Goal: Navigation & Orientation: Understand site structure

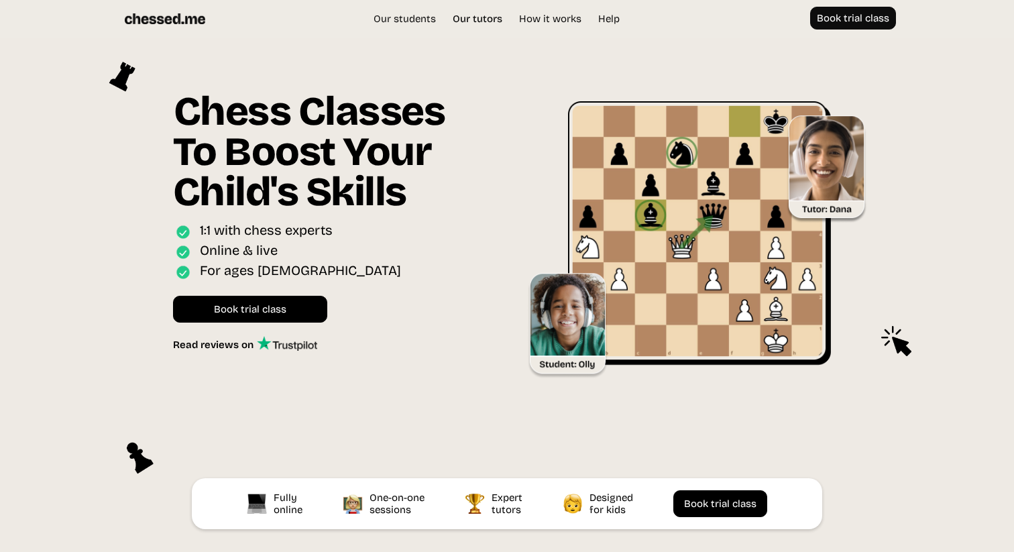
click at [475, 19] on link "Our tutors" at bounding box center [477, 18] width 63 height 13
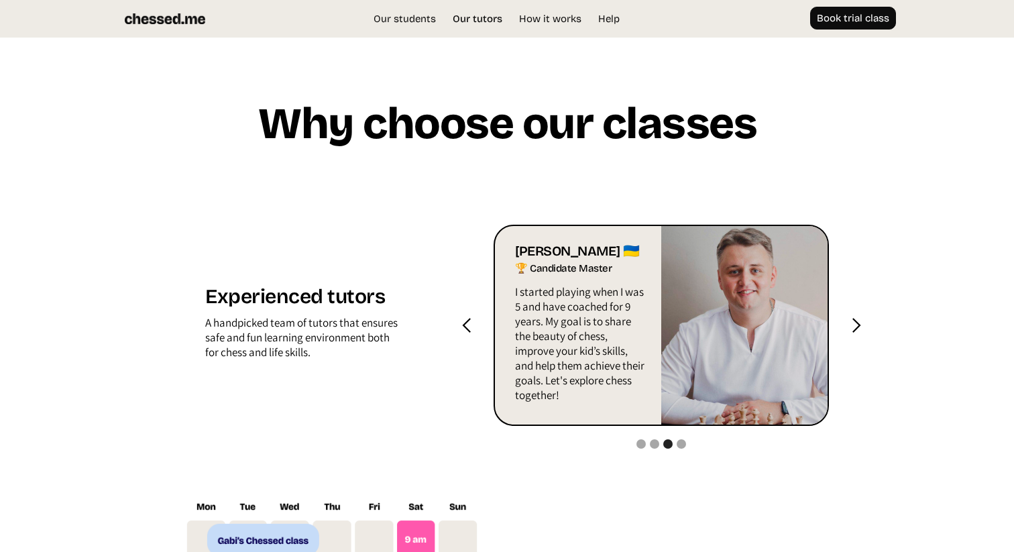
scroll to position [1282, 0]
click at [858, 327] on div "next slide" at bounding box center [856, 325] width 17 height 17
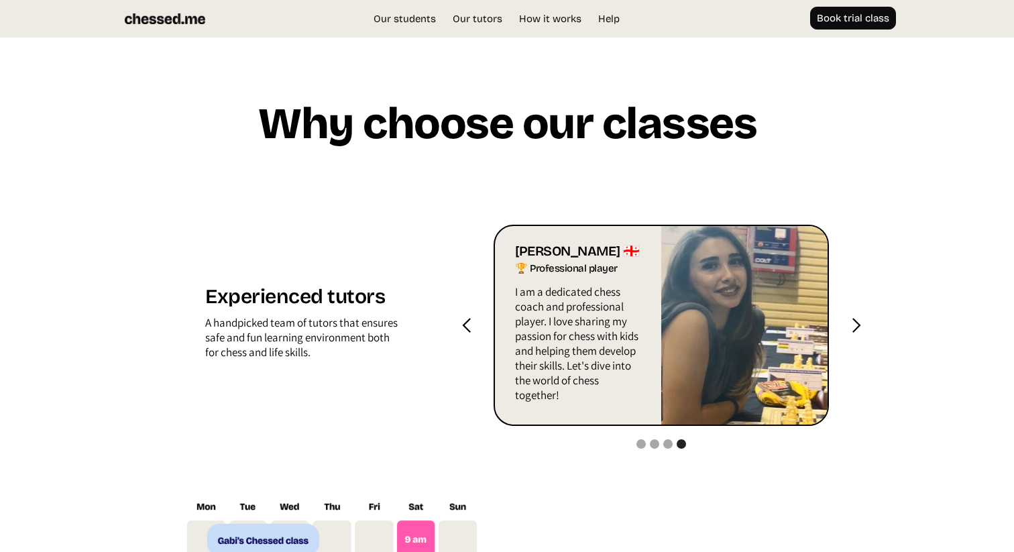
click at [858, 327] on div "next slide" at bounding box center [856, 325] width 17 height 17
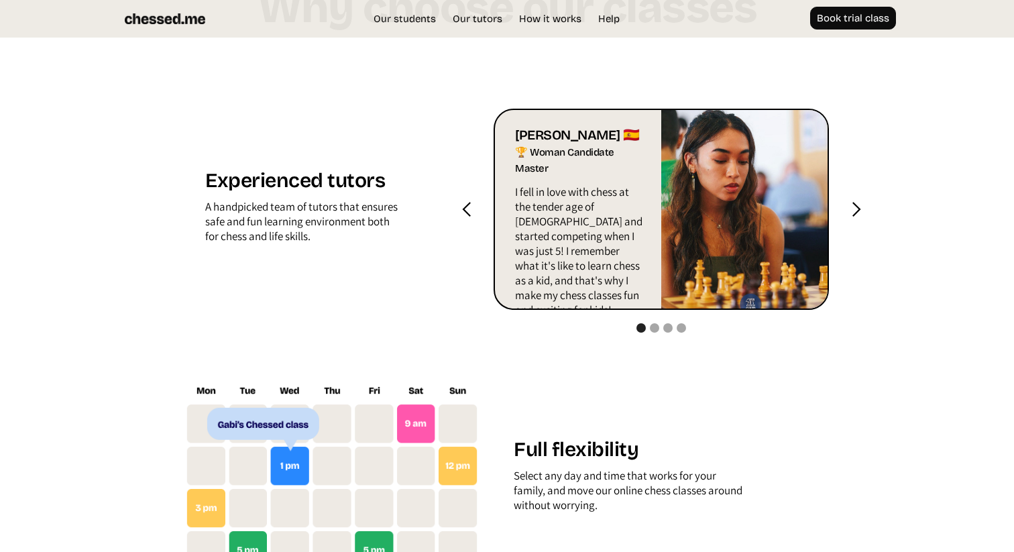
scroll to position [1394, 0]
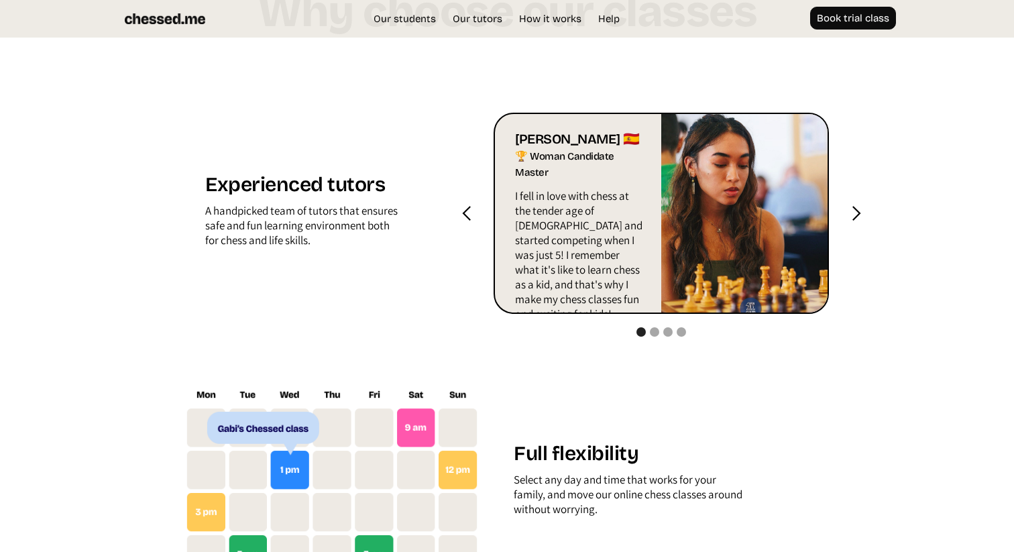
click at [859, 217] on div "next slide" at bounding box center [856, 213] width 17 height 17
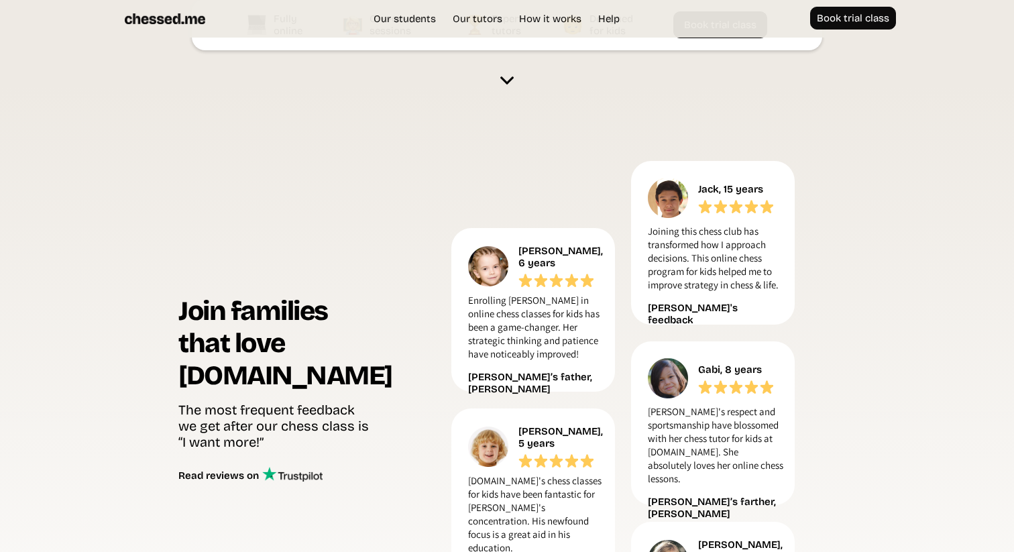
scroll to position [433, 0]
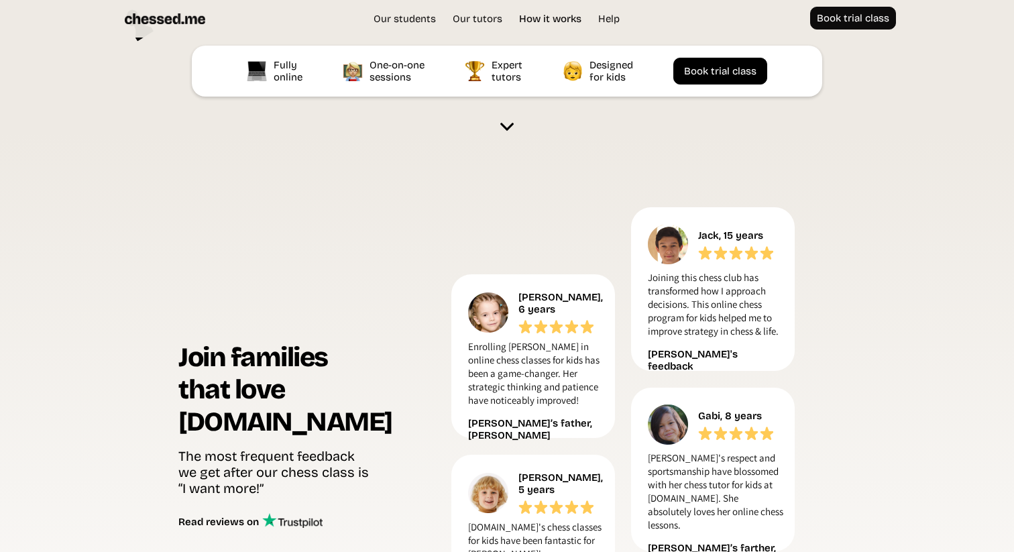
click at [559, 21] on link "How it works" at bounding box center [550, 18] width 76 height 13
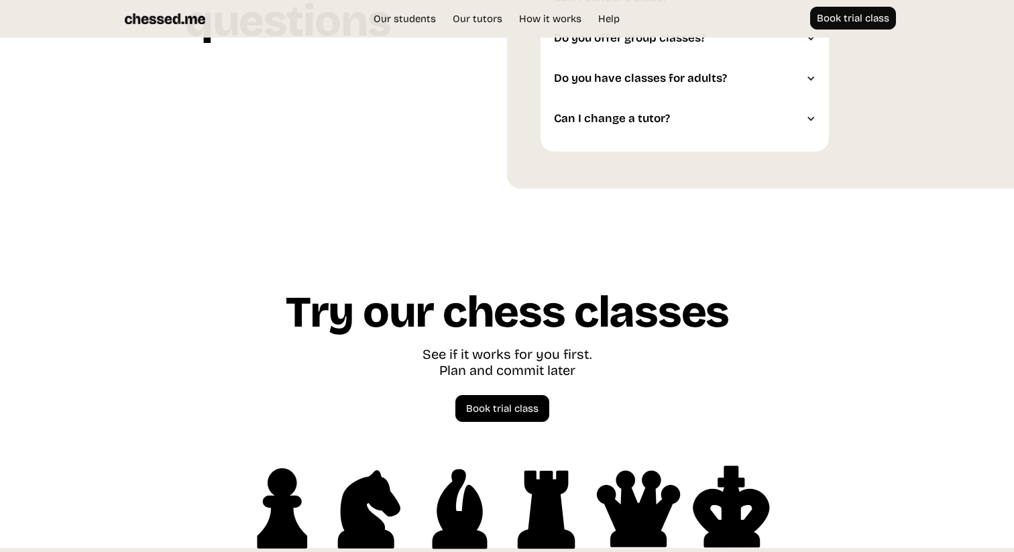
scroll to position [3759, 0]
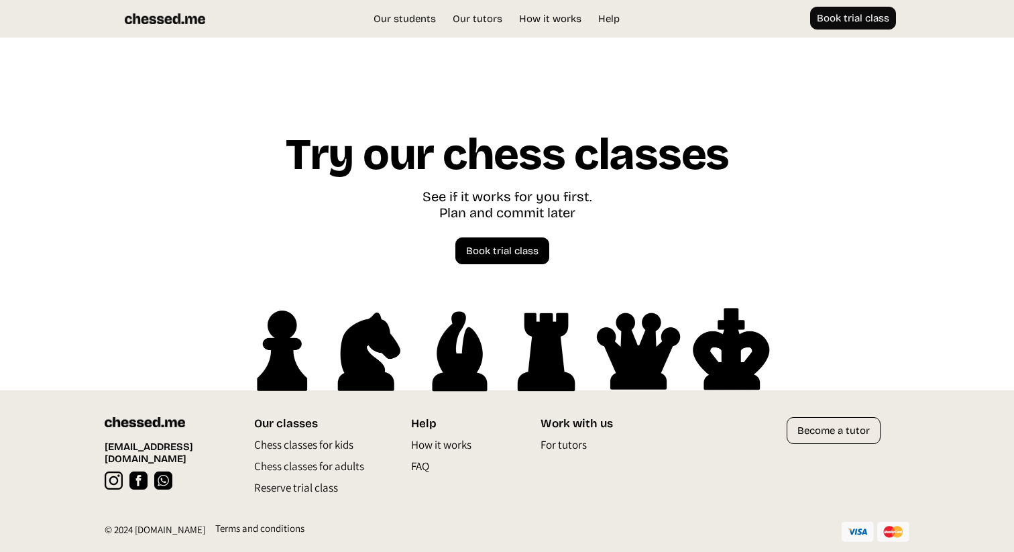
click at [429, 467] on p "FAQ" at bounding box center [420, 469] width 18 height 21
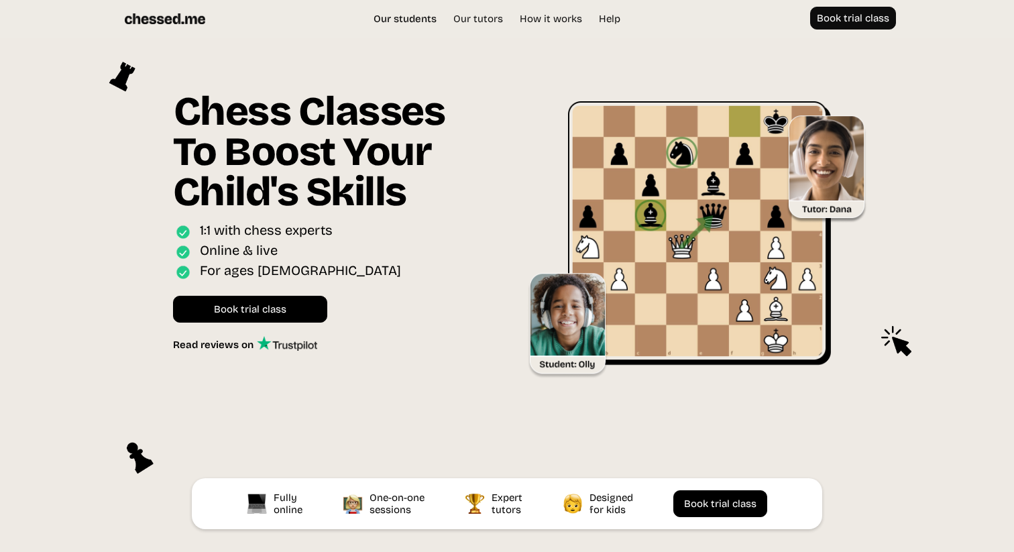
click at [401, 16] on link "Our students" at bounding box center [405, 18] width 76 height 13
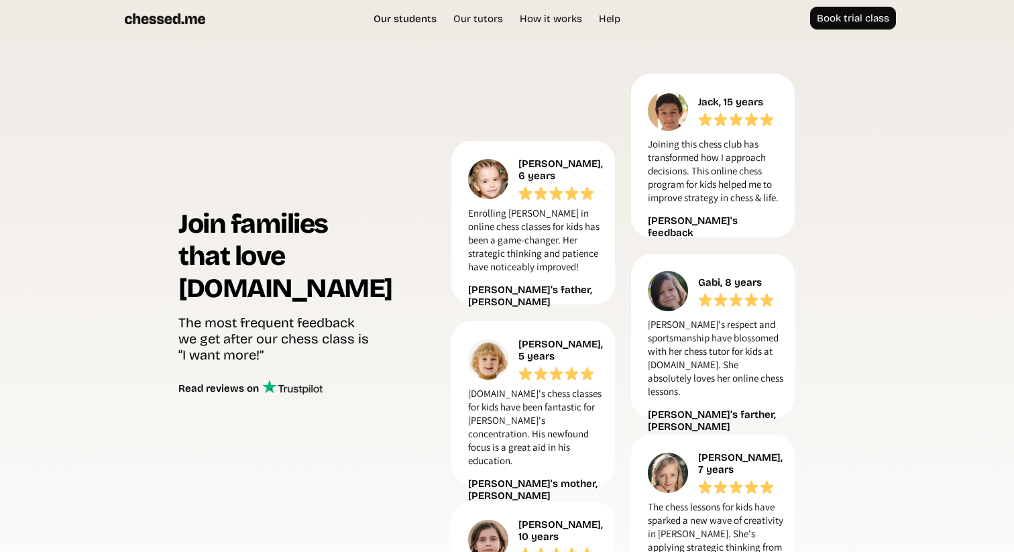
scroll to position [566, 0]
click at [555, 20] on link "How it works" at bounding box center [550, 18] width 76 height 13
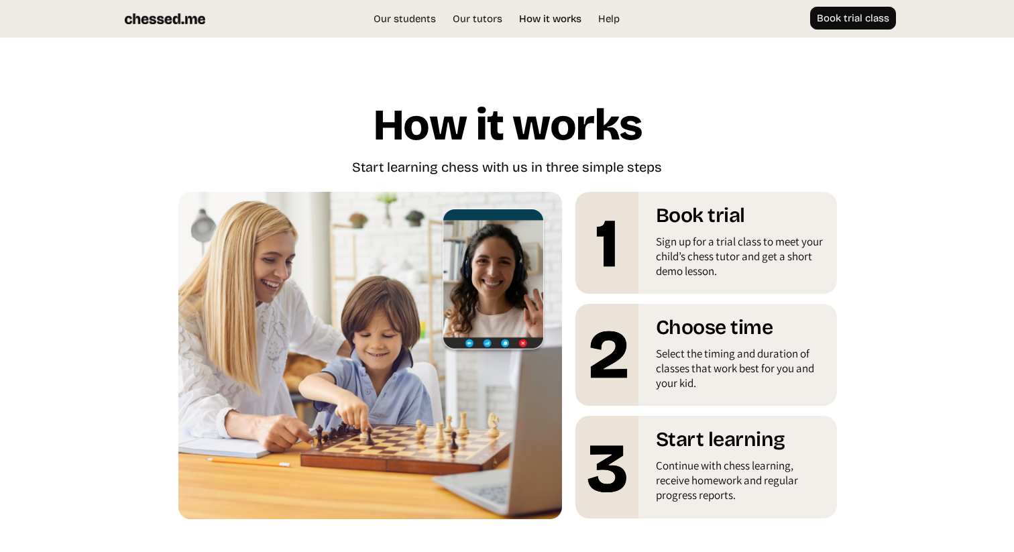
scroll to position [2280, 0]
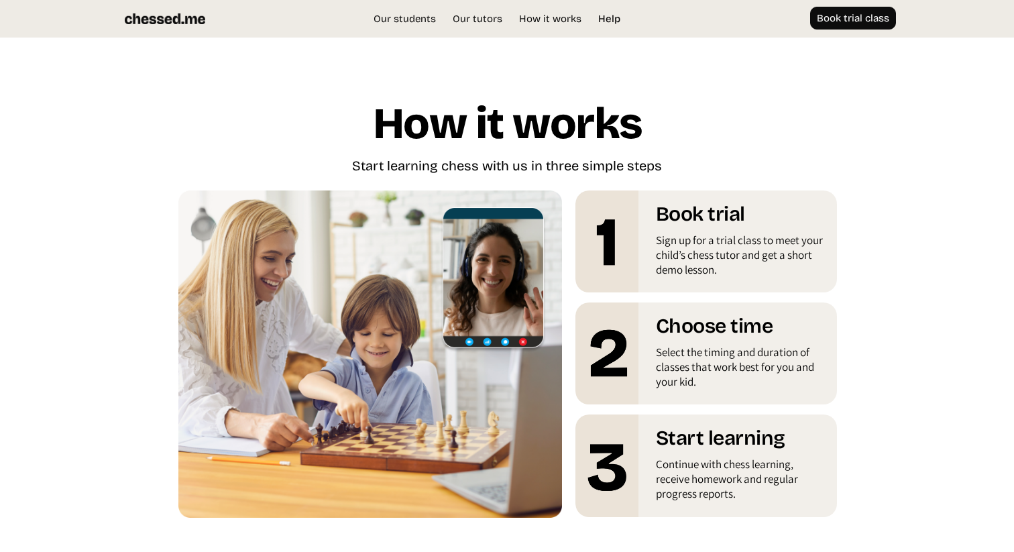
click at [616, 19] on link "Help" at bounding box center [610, 18] width 36 height 13
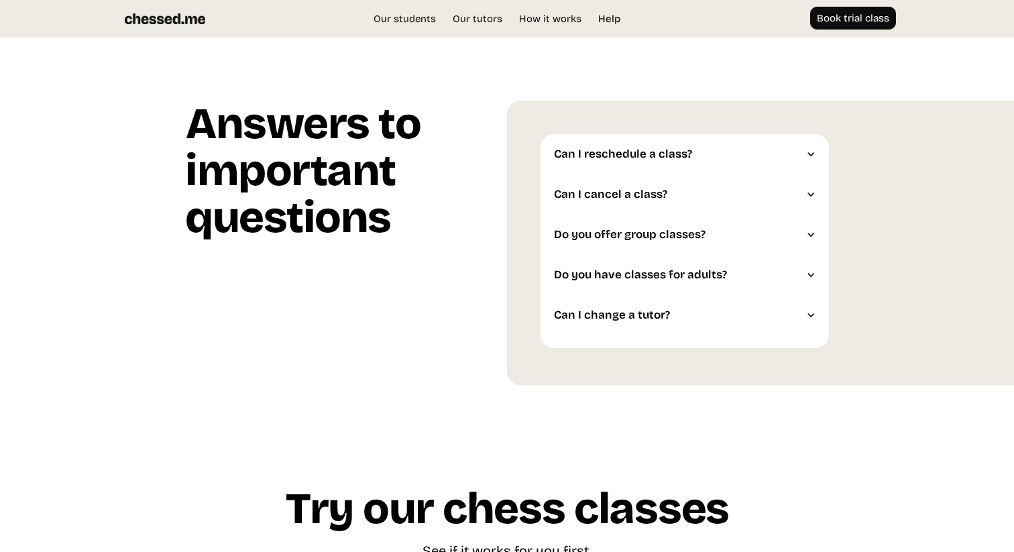
scroll to position [3404, 0]
click at [475, 19] on link "Our tutors" at bounding box center [477, 18] width 63 height 13
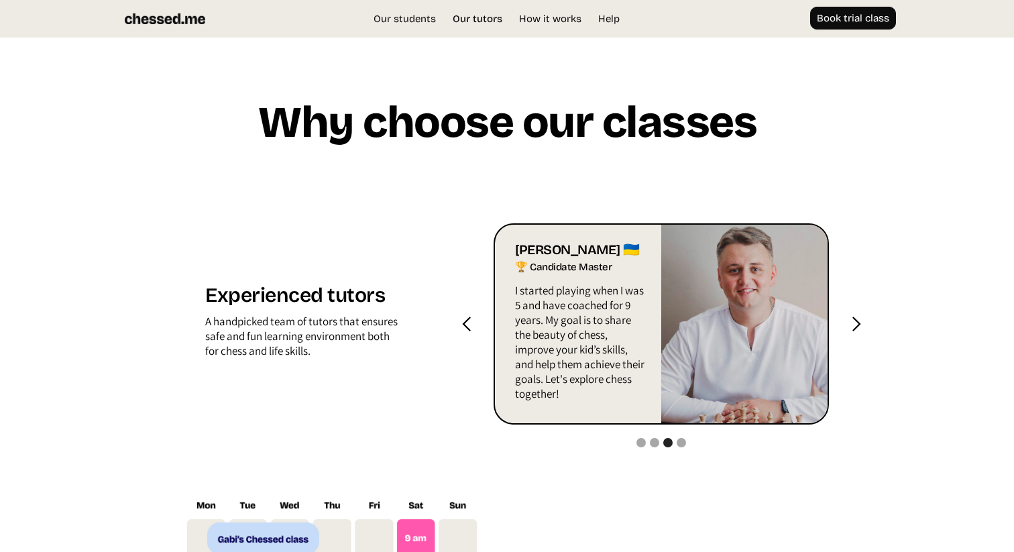
scroll to position [1282, 0]
